Goal: Complete application form

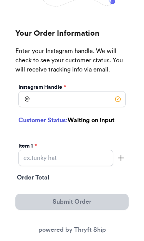
scroll to position [67, 0]
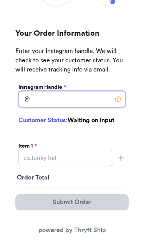
click at [68, 104] on input "Instagram Handle *" at bounding box center [71, 99] width 107 height 16
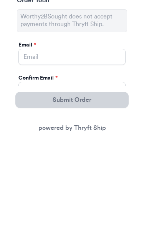
scroll to position [182, 0]
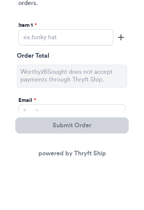
type input "preppy_og"
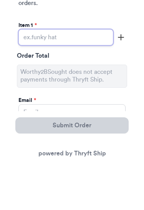
click at [68, 75] on input "Instagram Handle *" at bounding box center [65, 83] width 95 height 16
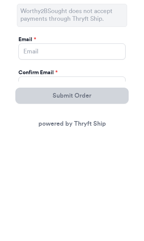
type input "Free People white S tee"
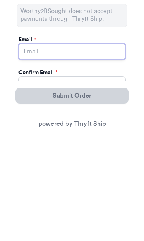
click at [102, 150] on input "Instagram Handle *" at bounding box center [71, 158] width 107 height 16
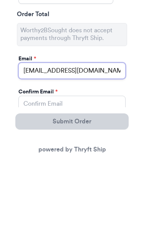
type input "[EMAIL_ADDRESS][DOMAIN_NAME]"
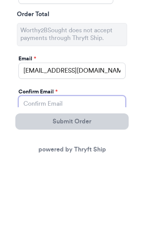
click at [66, 176] on input "Instagram Handle *" at bounding box center [71, 184] width 107 height 16
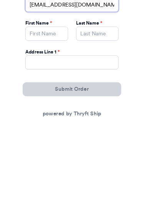
scroll to position [281, 0]
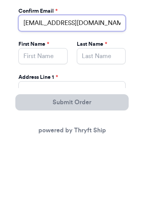
type input "[EMAIL_ADDRESS][DOMAIN_NAME]"
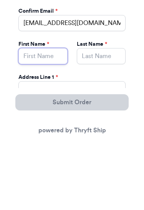
click at [50, 117] on input "Instagram Handle *" at bounding box center [42, 125] width 49 height 16
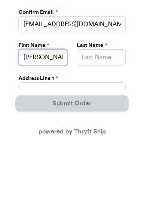
type input "[PERSON_NAME]"
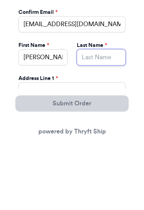
click at [108, 117] on input "Instagram Handle *" at bounding box center [101, 125] width 49 height 16
type input "[PERSON_NAME]"
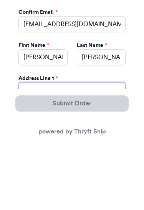
click at [62, 150] on input "Instagram Handle *" at bounding box center [71, 158] width 107 height 16
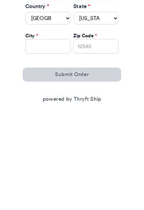
scroll to position [383, 0]
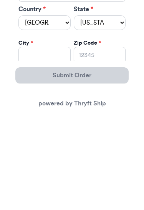
type input "[STREET_ADDRESS]"
click at [113, 111] on select "[US_STATE] [US_STATE] [US_STATE] [US_STATE] [US_STATE] [US_STATE] [US_STATE] [U…" at bounding box center [100, 118] width 52 height 15
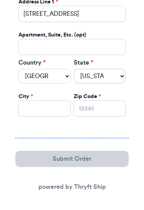
select select "PA"
click at [57, 104] on input "Instagram Handle *" at bounding box center [44, 109] width 52 height 16
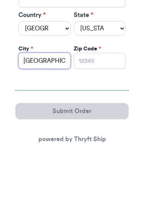
type input "[GEOGRAPHIC_DATA]"
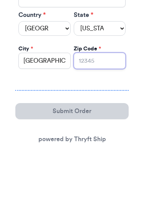
click at [106, 101] on input "Zip Code *" at bounding box center [100, 109] width 52 height 16
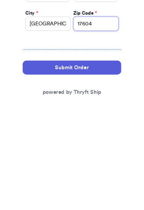
scroll to position [423, 0]
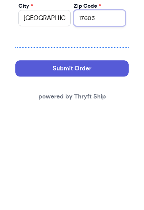
type input "17603"
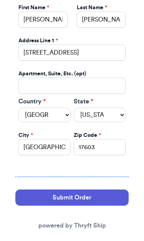
scroll to position [394, 0]
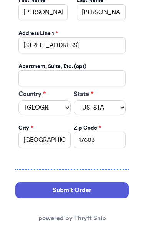
click at [90, 187] on button "Submit Order" at bounding box center [71, 190] width 113 height 16
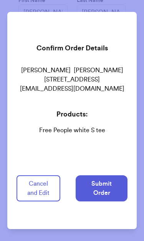
click at [109, 188] on button "Submit Order" at bounding box center [102, 188] width 52 height 26
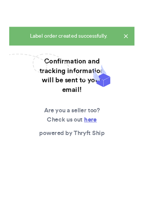
scroll to position [0, 0]
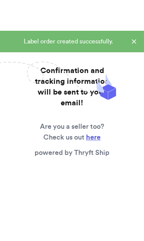
click at [137, 43] on icon at bounding box center [134, 42] width 8 height 8
